Goal: Use online tool/utility: Utilize a website feature to perform a specific function

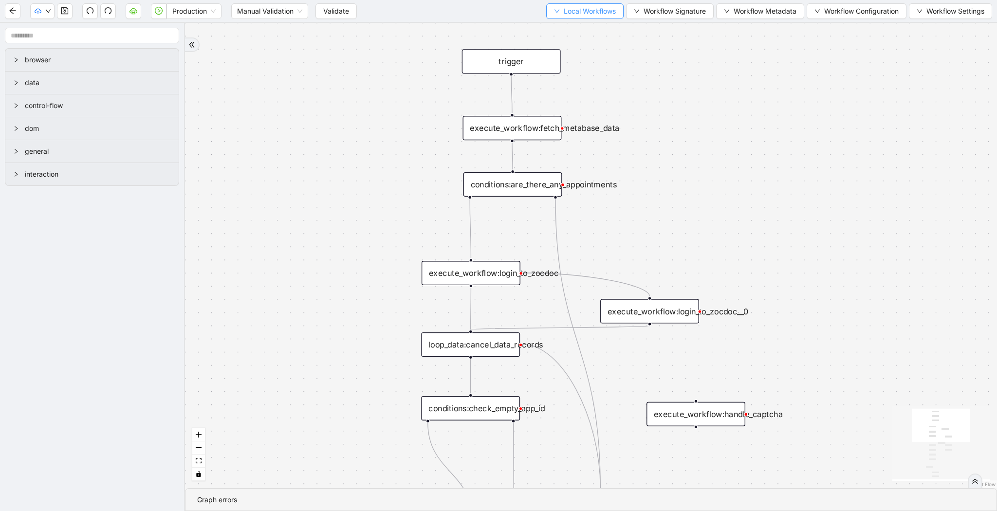
click at [564, 13] on span "Local Workflows" at bounding box center [590, 11] width 52 height 11
click at [563, 27] on span "Select" at bounding box center [580, 30] width 63 height 11
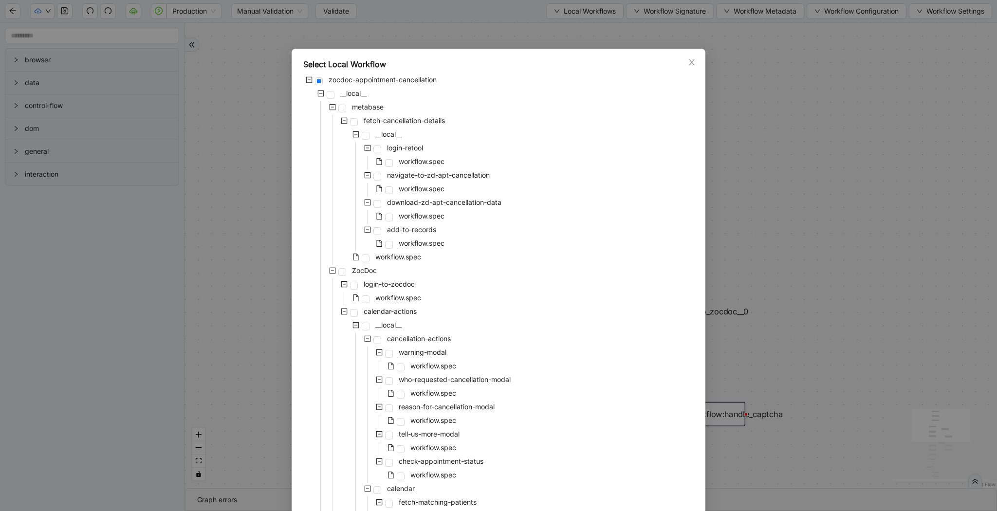
click at [215, 110] on div "Select Local Workflow zocdoc-appointment-cancellation __local__ metabase fetch-…" at bounding box center [498, 255] width 997 height 511
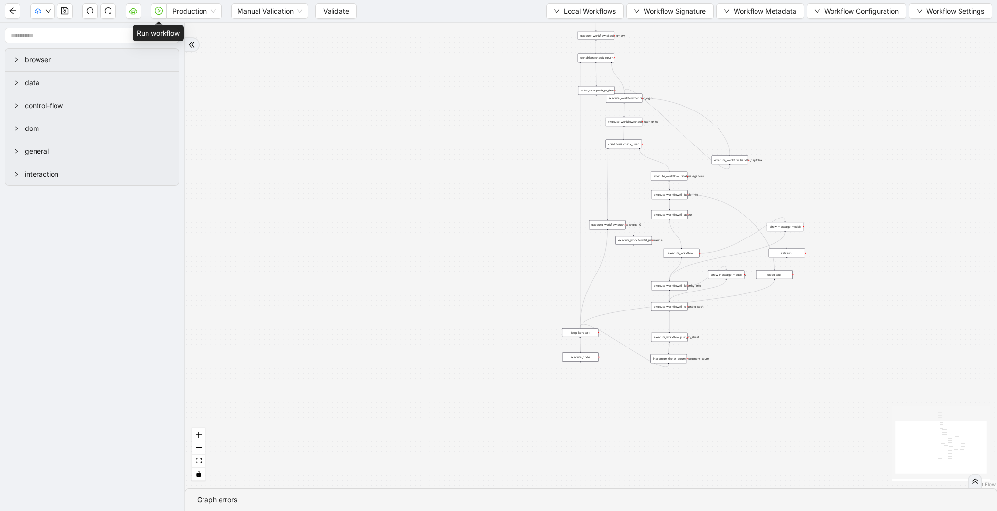
click at [155, 11] on icon "play-circle" at bounding box center [159, 11] width 8 height 8
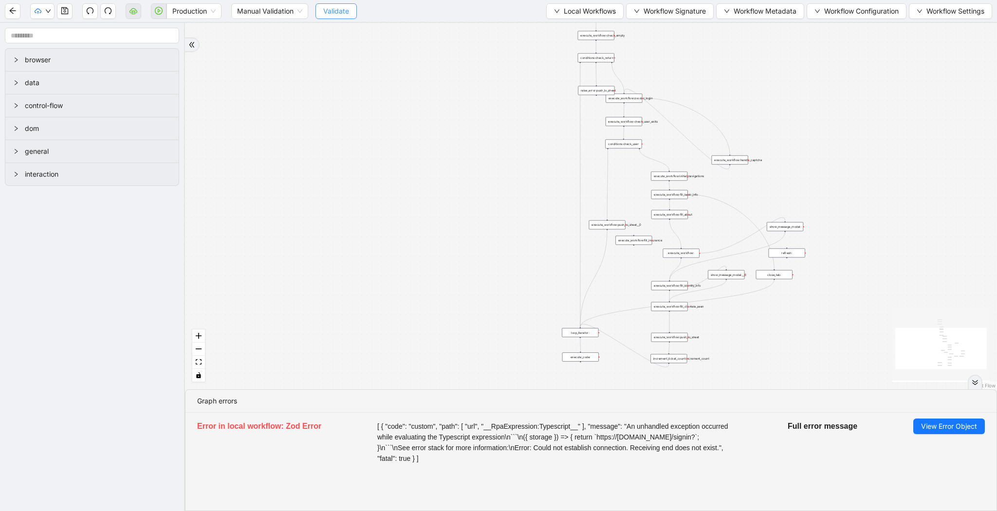
click at [329, 10] on span "Validate" at bounding box center [336, 11] width 26 height 11
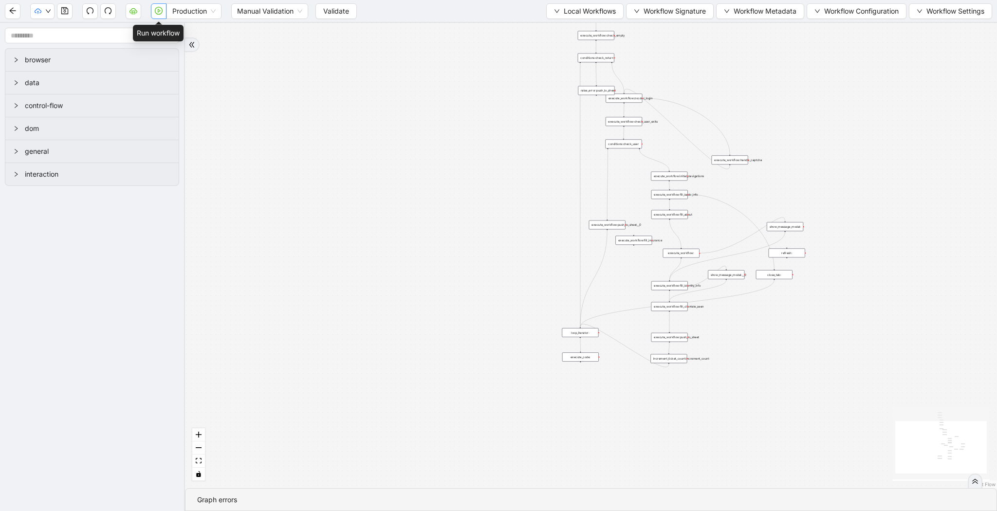
click at [162, 14] on icon "play-circle" at bounding box center [159, 11] width 8 height 8
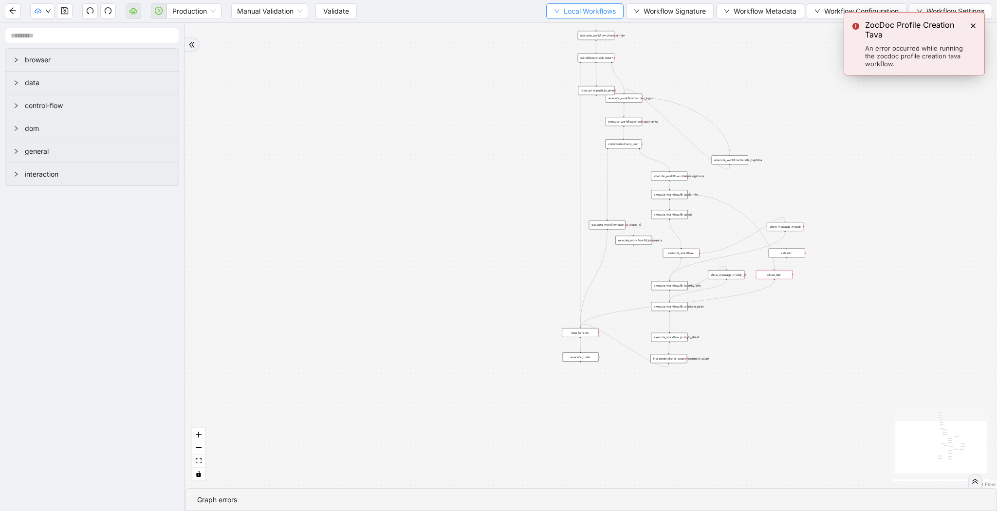
click at [585, 14] on span "Local Workflows" at bounding box center [590, 11] width 52 height 11
click at [585, 27] on span "Select" at bounding box center [580, 30] width 63 height 11
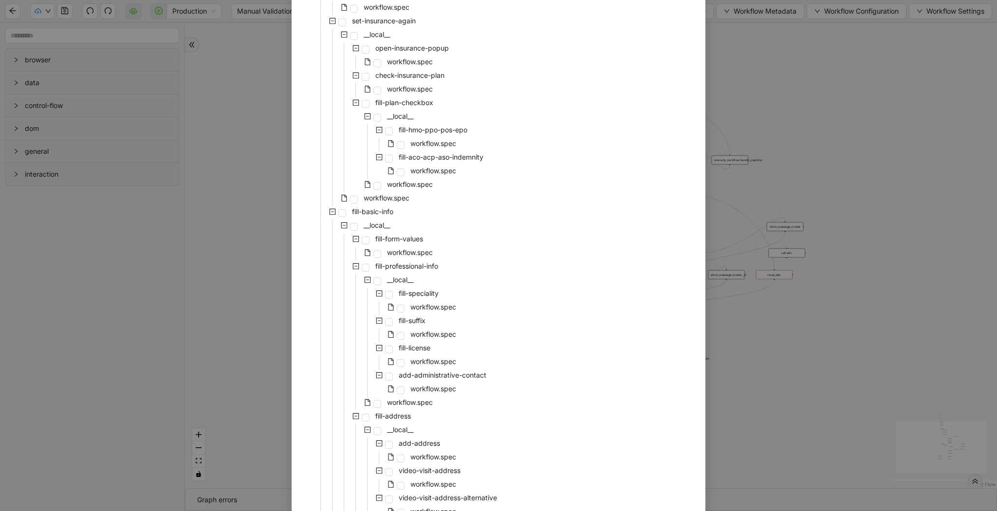
scroll to position [1637, 0]
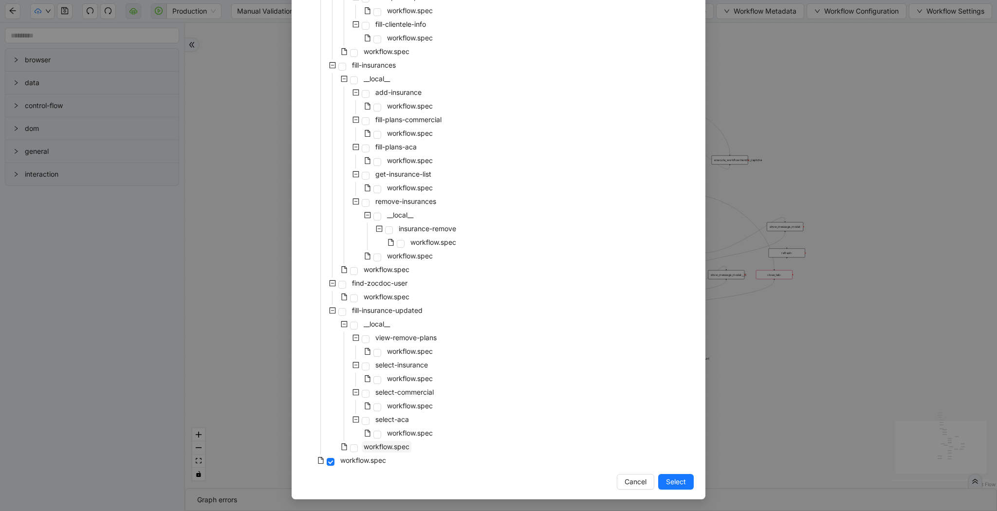
click at [390, 443] on span "workflow.spec" at bounding box center [387, 447] width 46 height 8
click at [672, 479] on span "Select" at bounding box center [676, 482] width 20 height 11
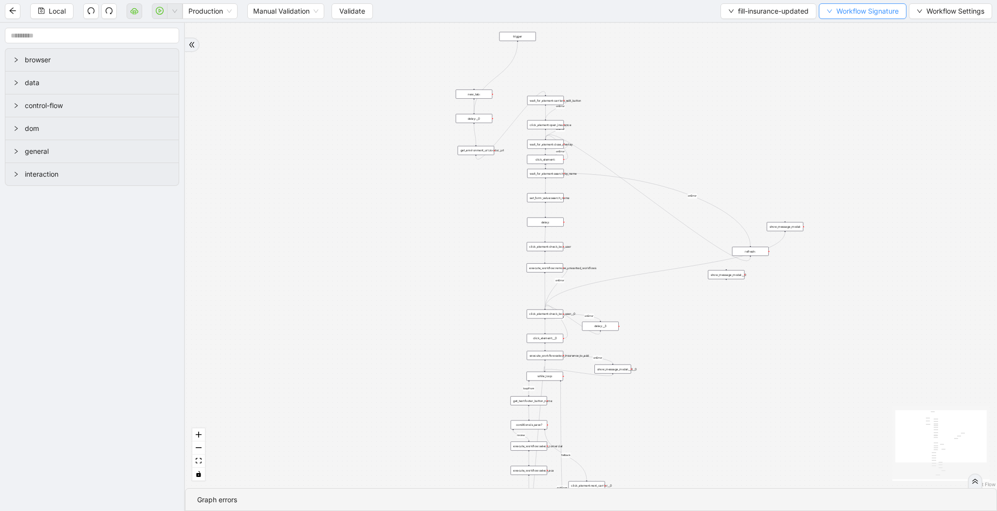
click at [844, 3] on button "Workflow Signature" at bounding box center [863, 11] width 88 height 16
click at [851, 72] on span "Defaults" at bounding box center [861, 77] width 65 height 11
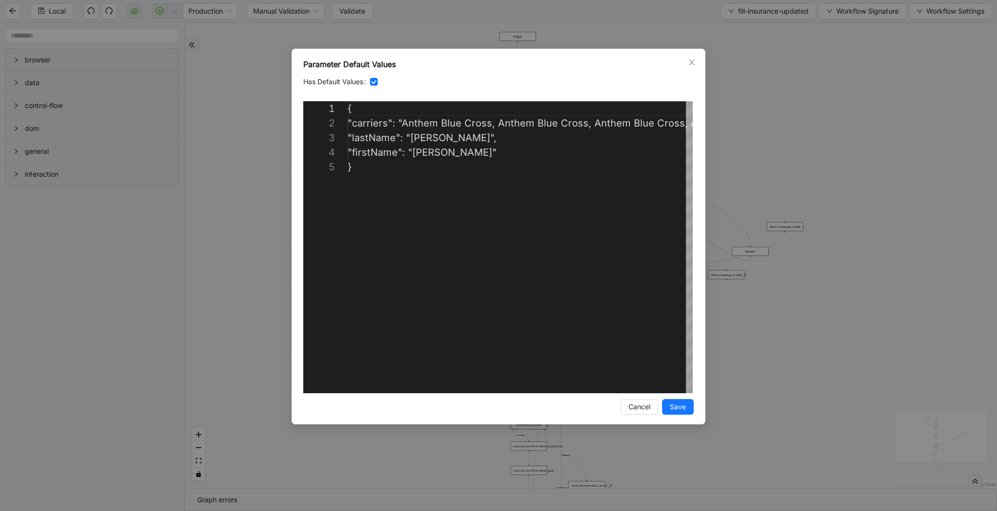
scroll to position [15, 0]
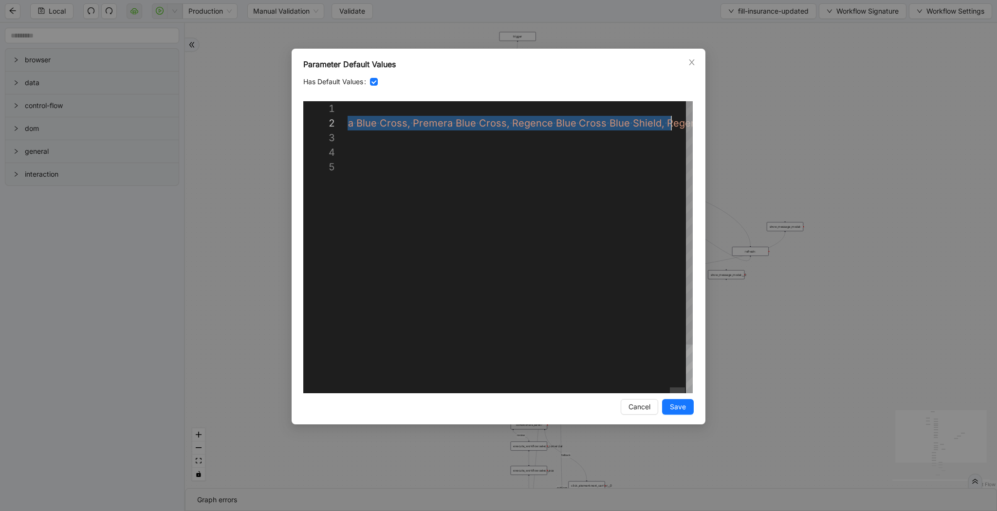
scroll to position [15, 5981]
paste textarea "Editor content;Press Alt+F1 for Accessibility Options."
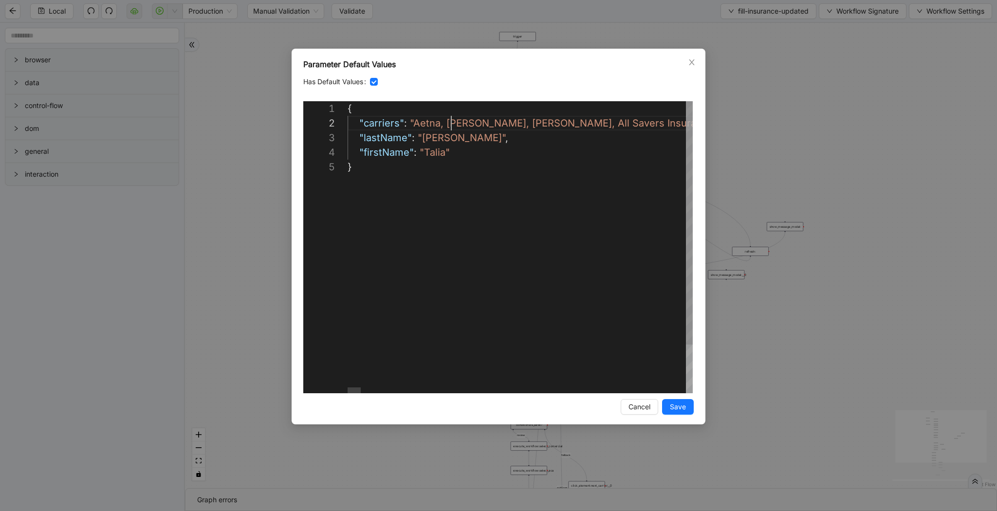
paste textarea "**"
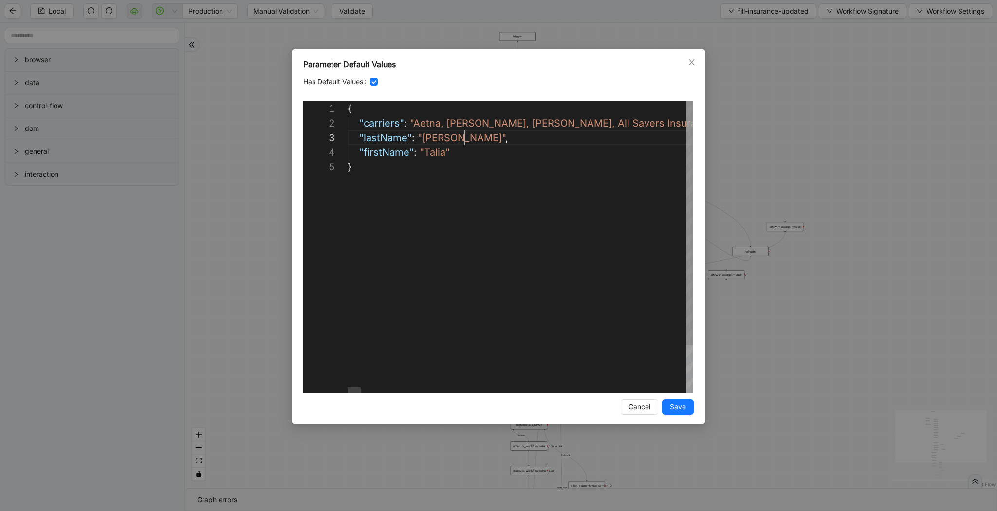
scroll to position [15, 117]
paste textarea "Editor content;Press Alt+F1 for Accessibility Options."
type textarea "**********"
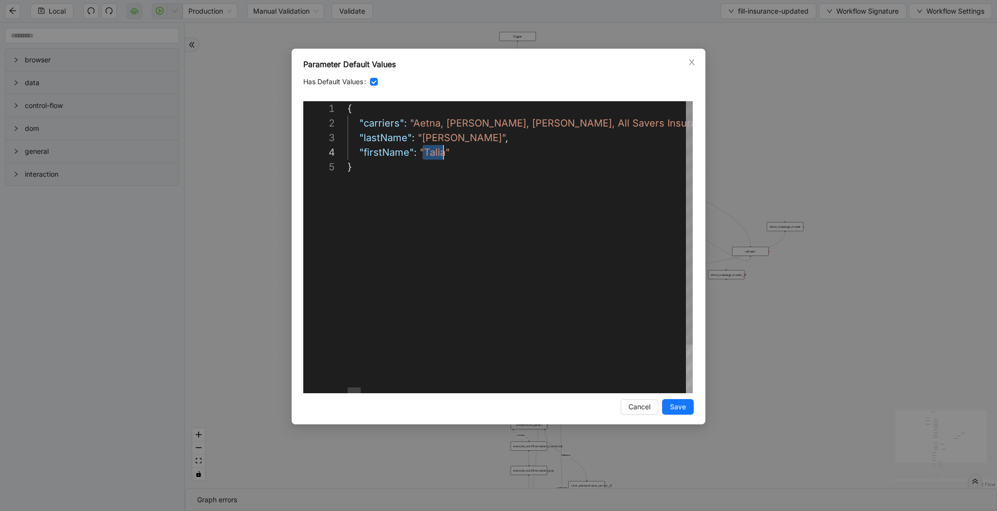
scroll to position [29, 98]
click at [675, 408] on span "Save" at bounding box center [678, 407] width 16 height 11
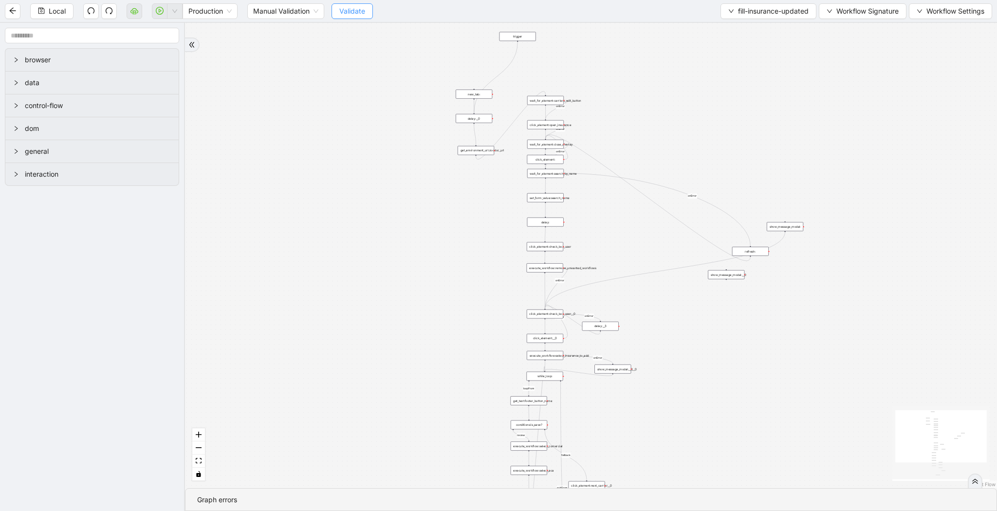
click at [343, 8] on span "Validate" at bounding box center [352, 11] width 26 height 11
drag, startPoint x: 517, startPoint y: 41, endPoint x: 480, endPoint y: 88, distance: 59.9
click at [480, 88] on div "loopFrom review fallback exitFrom onError onError onError onError onError onErr…" at bounding box center [591, 256] width 812 height 466
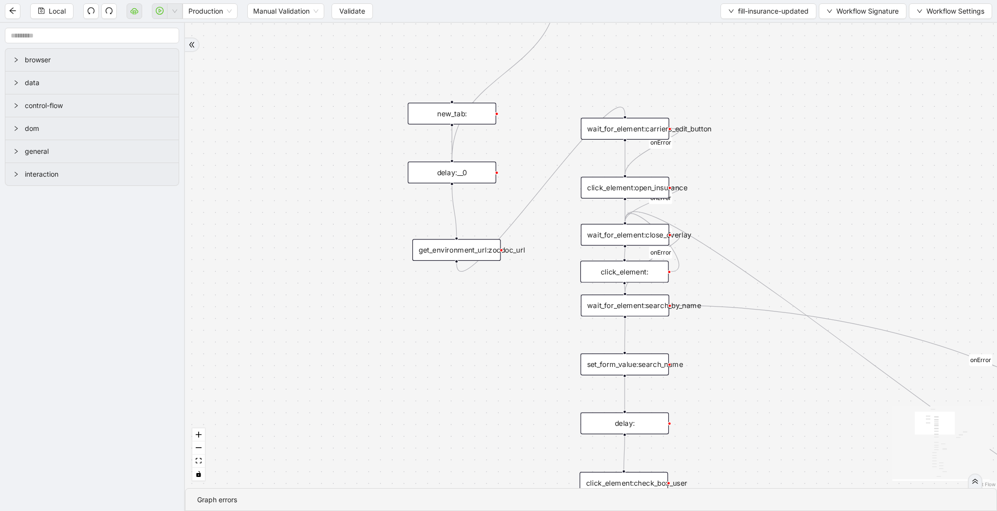
drag, startPoint x: 549, startPoint y: 73, endPoint x: 541, endPoint y: 105, distance: 33.1
click at [541, 105] on div "loopFrom review fallback exitFrom onError onError onError onError onError onErr…" at bounding box center [591, 256] width 812 height 466
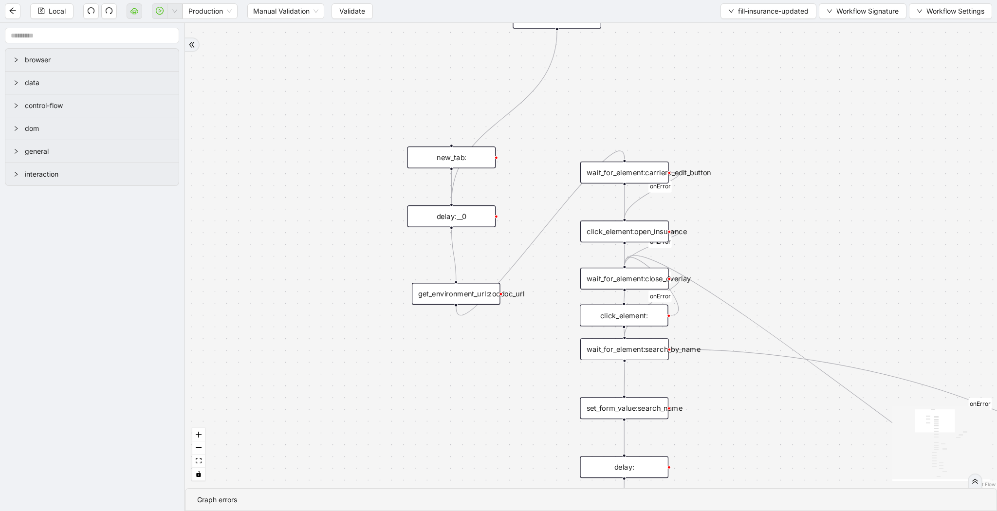
drag, startPoint x: 545, startPoint y: 97, endPoint x: 545, endPoint y: 171, distance: 73.5
click at [545, 171] on div "loopFrom review fallback exitFrom onError onError onError onError onError onErr…" at bounding box center [591, 256] width 812 height 466
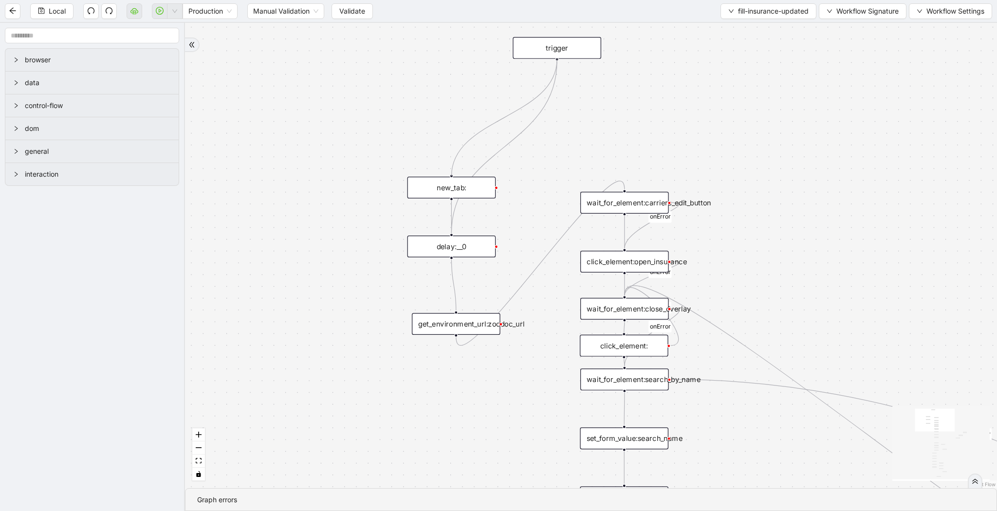
drag, startPoint x: 558, startPoint y: 59, endPoint x: 454, endPoint y: 178, distance: 158.1
click at [485, 325] on div "get_environment_url:zocdoc_url" at bounding box center [456, 324] width 89 height 22
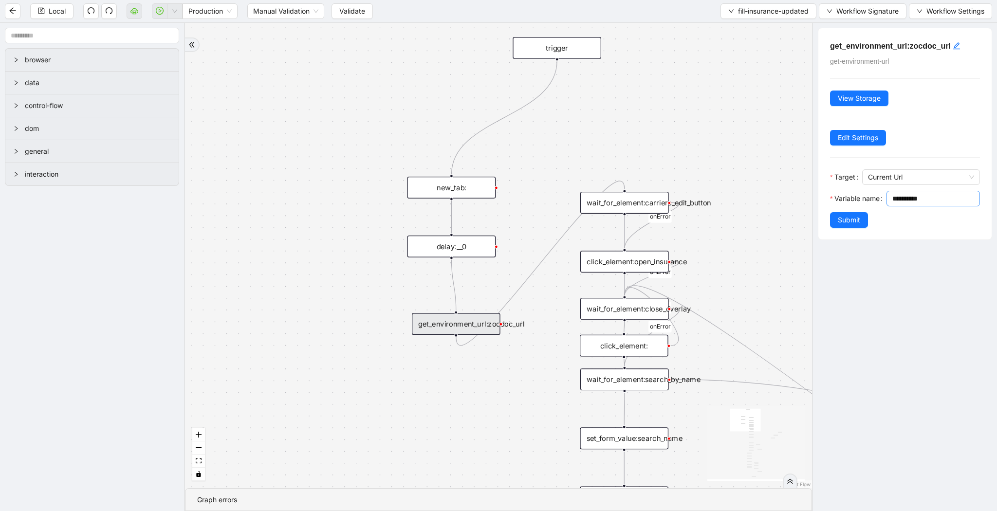
click at [893, 204] on input "**********" at bounding box center [933, 198] width 80 height 11
click at [463, 187] on div "new_tab:" at bounding box center [452, 188] width 89 height 22
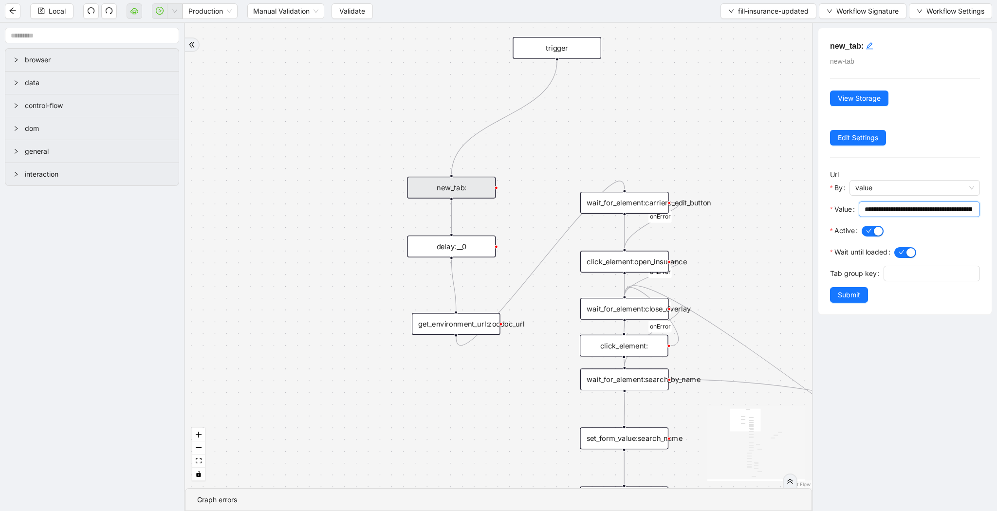
click at [901, 210] on input "**********" at bounding box center [919, 209] width 108 height 11
paste input "text"
type input "**********"
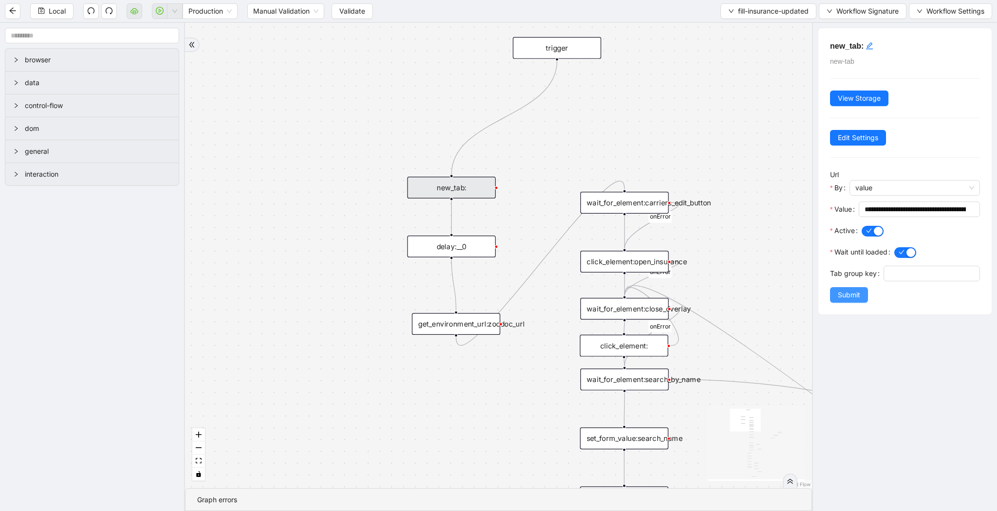
click at [849, 294] on span "Submit" at bounding box center [849, 295] width 22 height 11
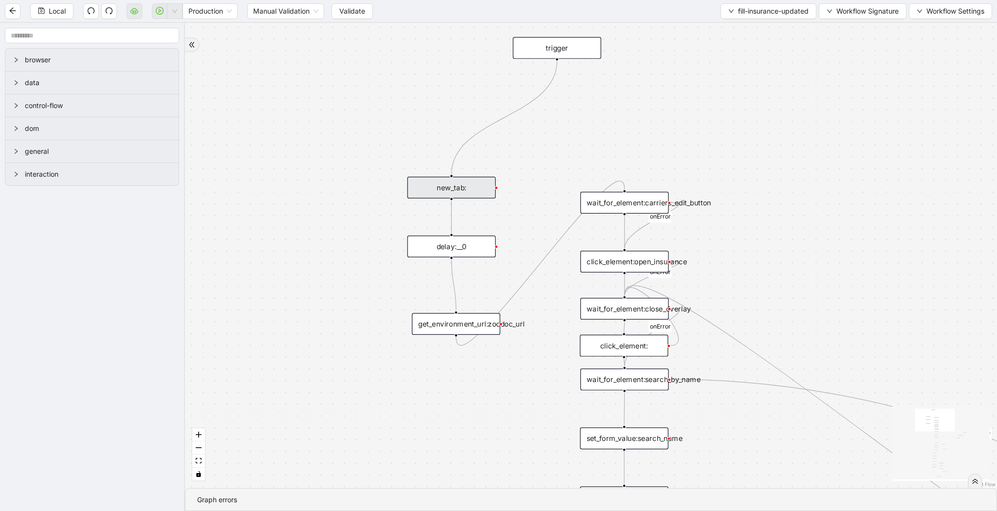
click at [355, 19] on div "Local Production Manual Validation Validate fill-insurance-updated Workflow Sig…" at bounding box center [498, 11] width 997 height 22
click at [357, 12] on span "Validate" at bounding box center [352, 11] width 26 height 11
click at [177, 13] on icon "down" at bounding box center [175, 11] width 6 height 6
click at [168, 27] on span "Run local workflow" at bounding box center [143, 30] width 59 height 11
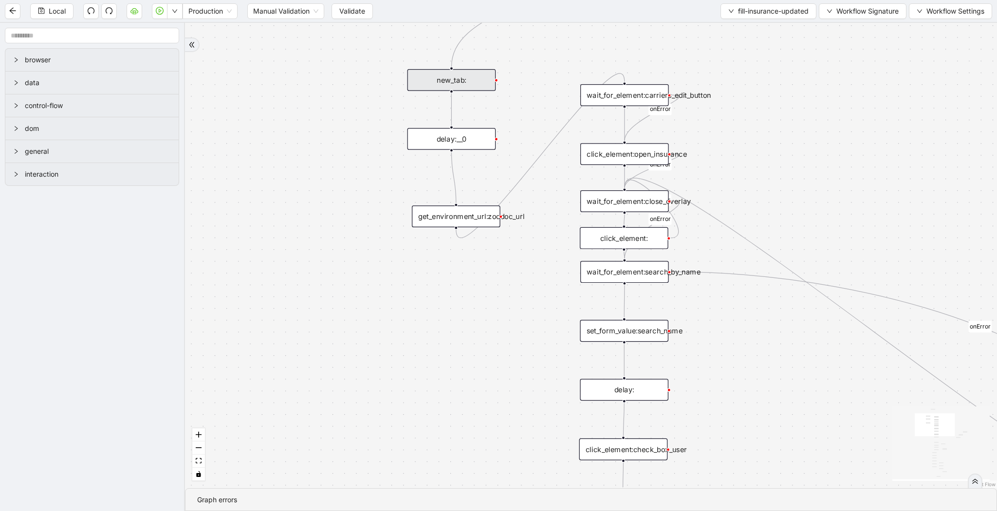
drag, startPoint x: 356, startPoint y: 256, endPoint x: 356, endPoint y: 144, distance: 111.5
click at [356, 144] on div "loopFrom review fallback exitFrom onError onError onError onError onError onErr…" at bounding box center [591, 256] width 812 height 466
drag, startPoint x: 356, startPoint y: 144, endPoint x: 364, endPoint y: 330, distance: 185.8
click at [364, 330] on div "loopFrom review fallback exitFrom onError onError onError onError onError onErr…" at bounding box center [591, 256] width 812 height 466
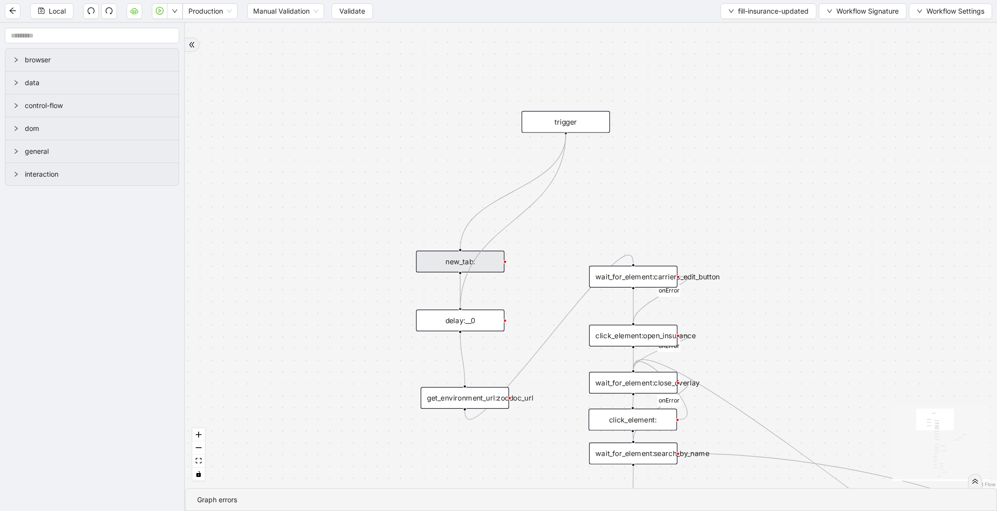
drag, startPoint x: 565, startPoint y: 133, endPoint x: 458, endPoint y: 309, distance: 205.5
click at [53, 11] on span "Local" at bounding box center [57, 11] width 17 height 11
click at [364, 11] on span "Validate" at bounding box center [352, 11] width 26 height 11
click at [159, 12] on icon "play-circle" at bounding box center [160, 11] width 3 height 4
